Goal: Check status: Check status

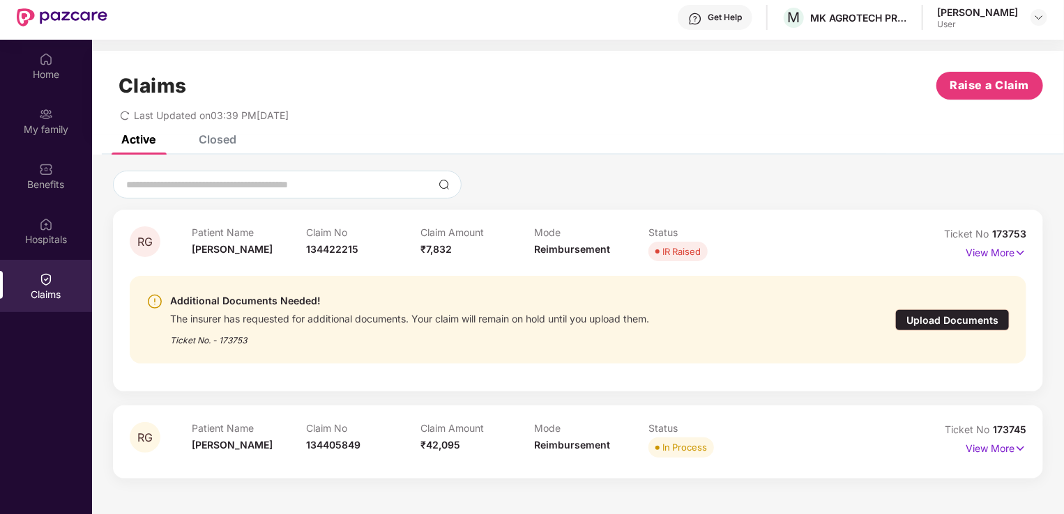
scroll to position [70, 0]
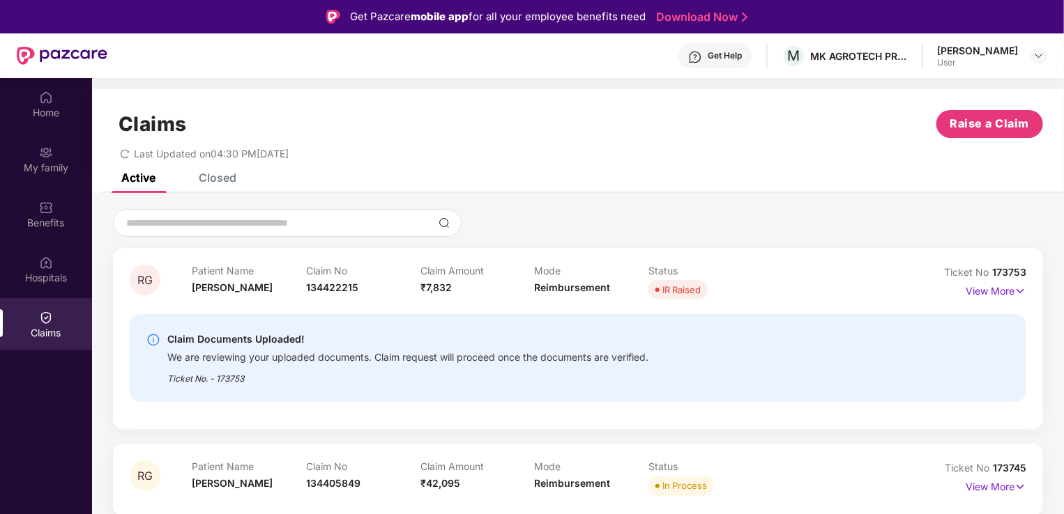
scroll to position [78, 0]
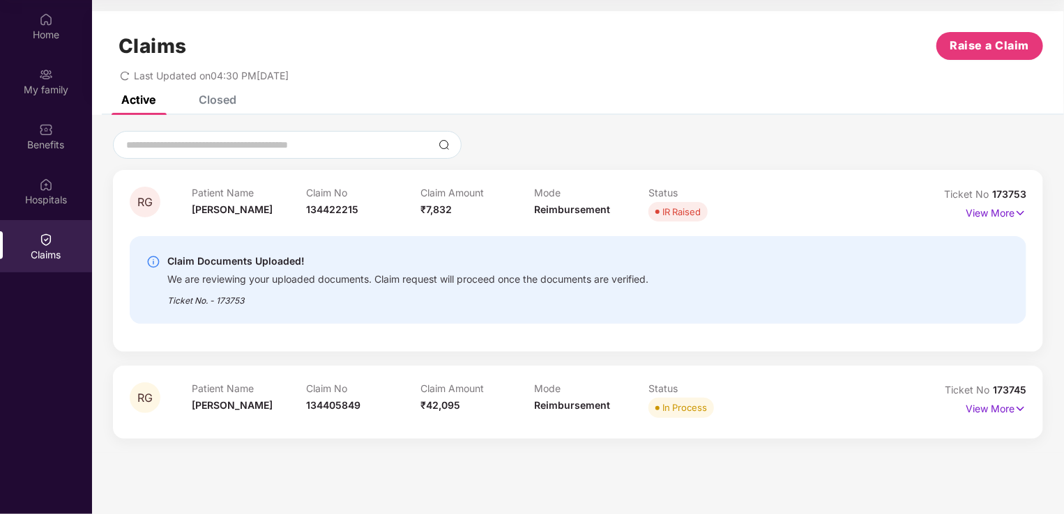
click at [655, 212] on span at bounding box center [657, 212] width 4 height 4
click at [1019, 214] on img at bounding box center [1020, 213] width 12 height 15
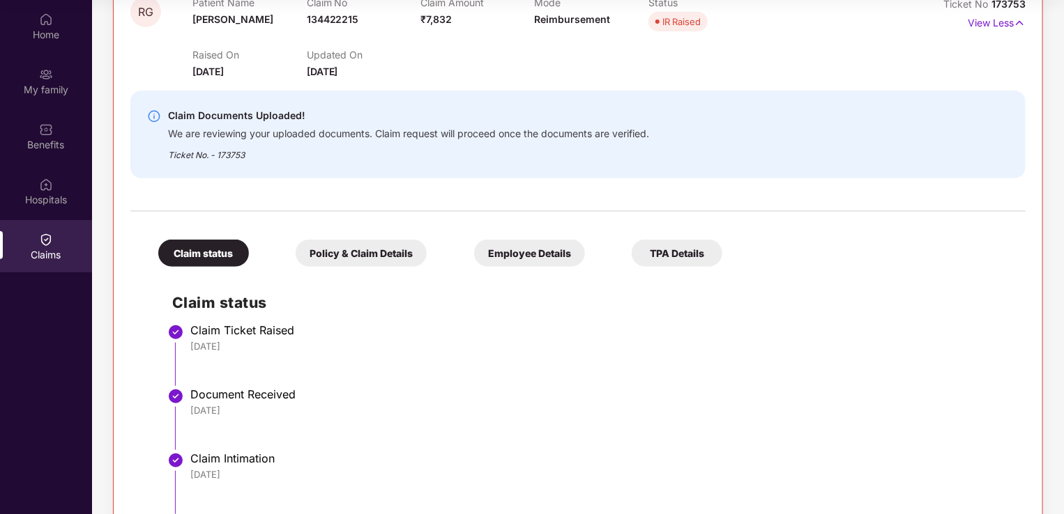
scroll to position [70, 0]
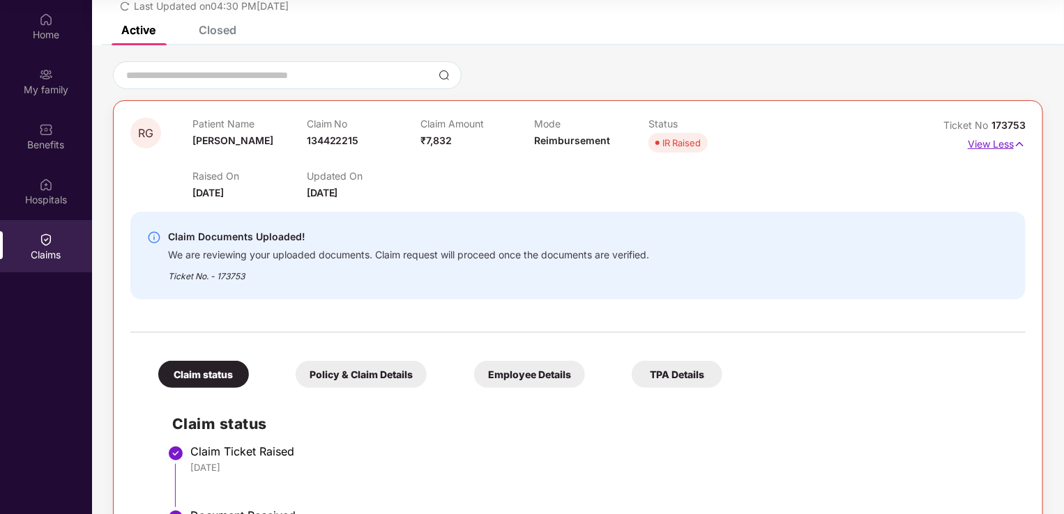
click at [976, 147] on p "View Less" at bounding box center [997, 142] width 58 height 19
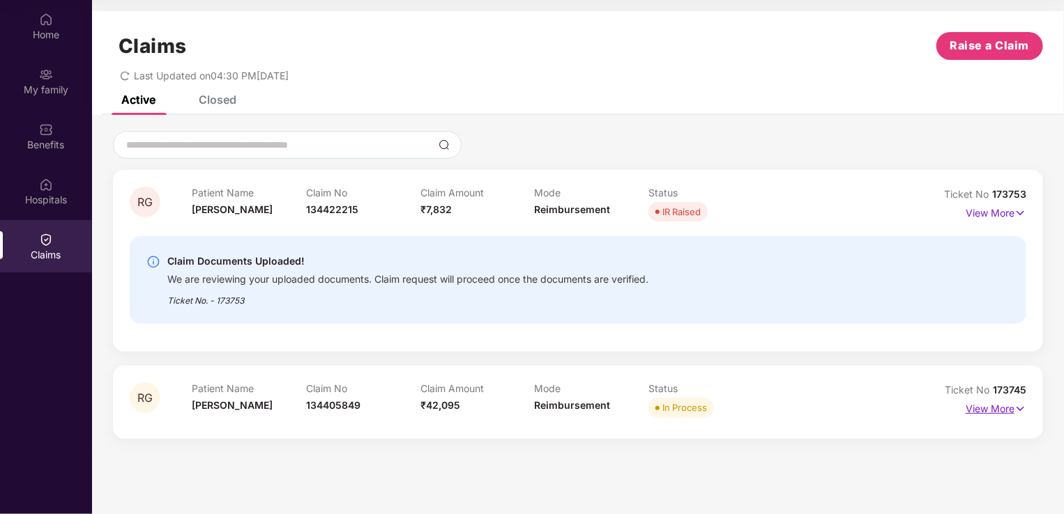
click at [979, 404] on p "View More" at bounding box center [996, 407] width 61 height 19
